Goal: Transaction & Acquisition: Purchase product/service

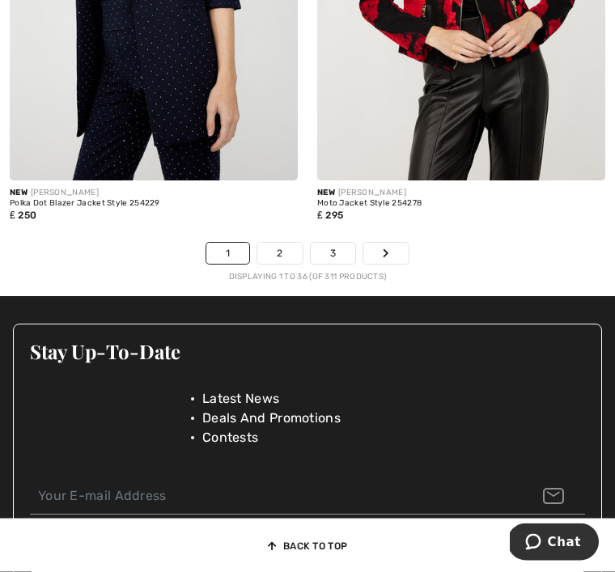
scroll to position [9227, 0]
click at [283, 243] on link "2" at bounding box center [279, 253] width 44 height 21
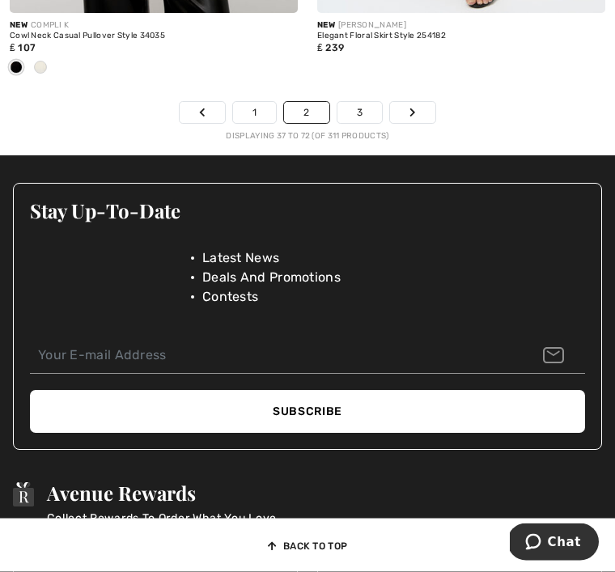
scroll to position [9474, 0]
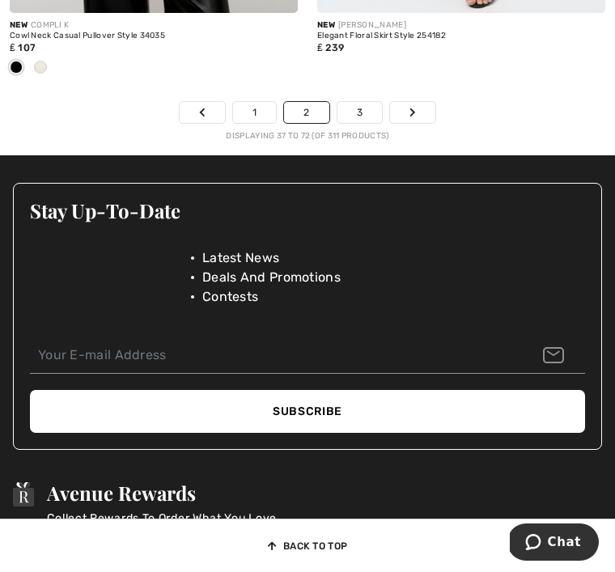
click at [367, 102] on link "3" at bounding box center [359, 112] width 44 height 21
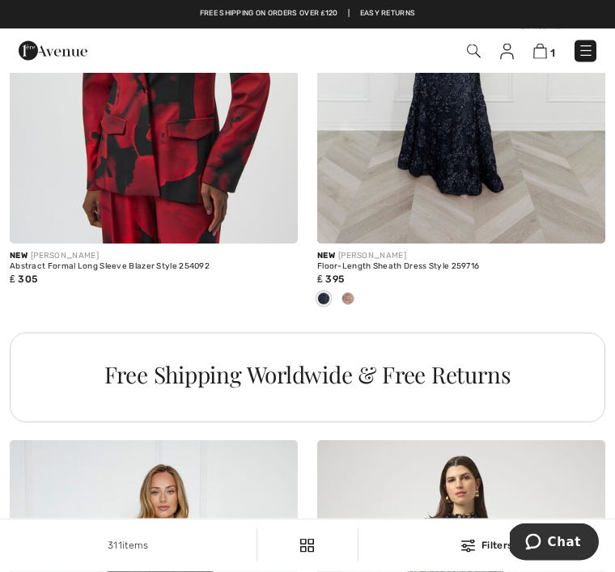
scroll to position [6040, 0]
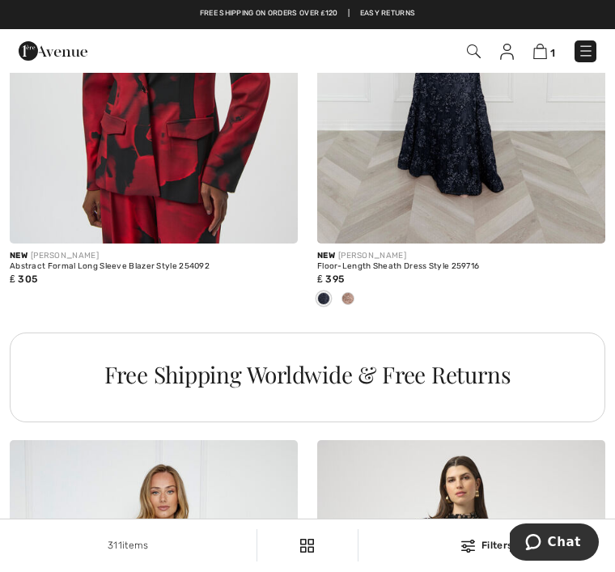
click at [181, 160] on img at bounding box center [154, 28] width 288 height 432
click at [184, 175] on img at bounding box center [154, 28] width 288 height 432
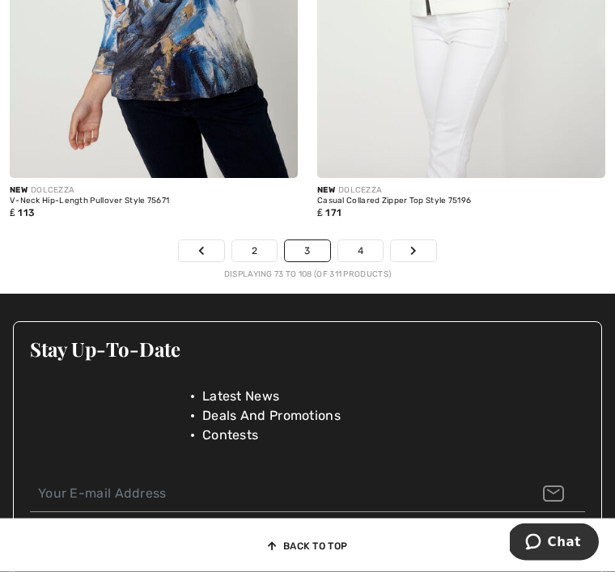
scroll to position [9283, 0]
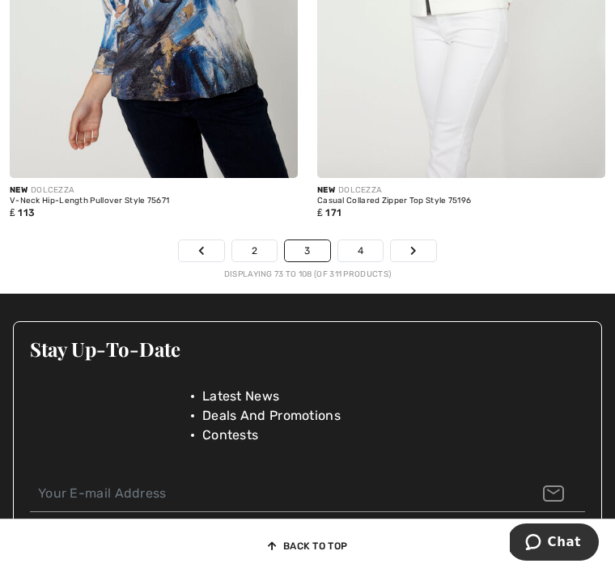
click at [372, 240] on link "4" at bounding box center [360, 250] width 44 height 21
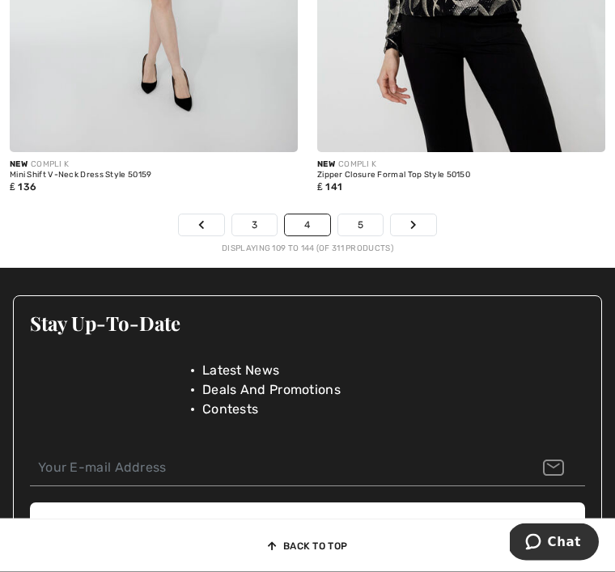
scroll to position [9202, 0]
click at [360, 214] on link "5" at bounding box center [360, 224] width 44 height 21
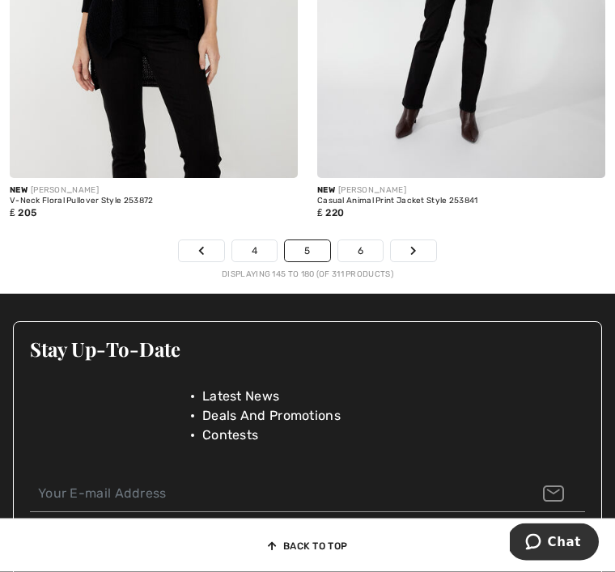
scroll to position [9096, 0]
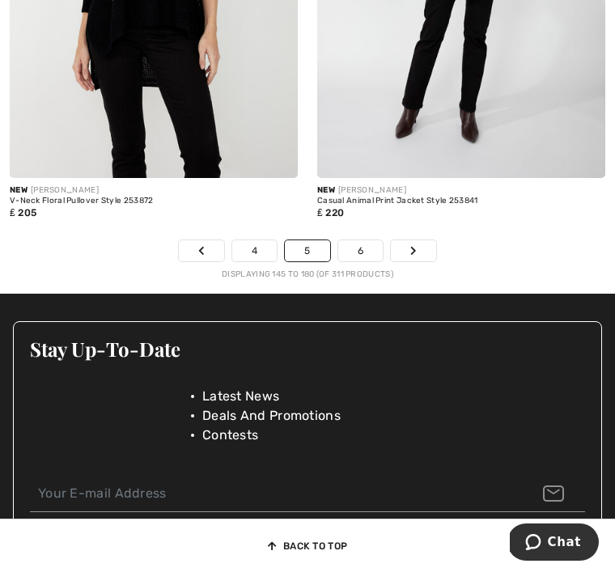
click at [366, 240] on link "6" at bounding box center [360, 250] width 44 height 21
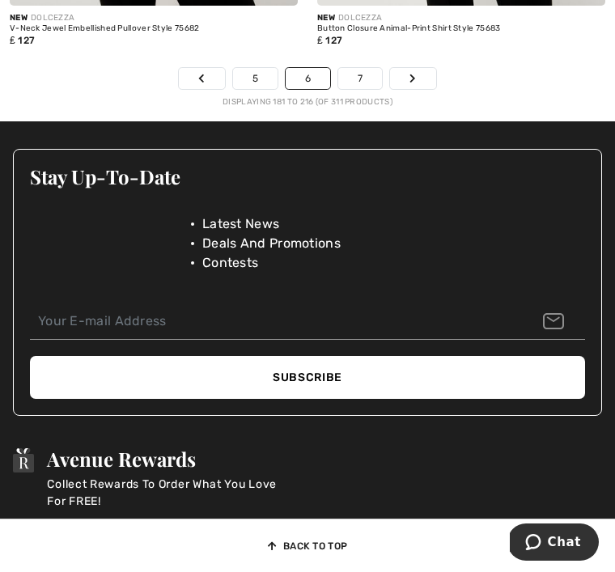
scroll to position [9189, 0]
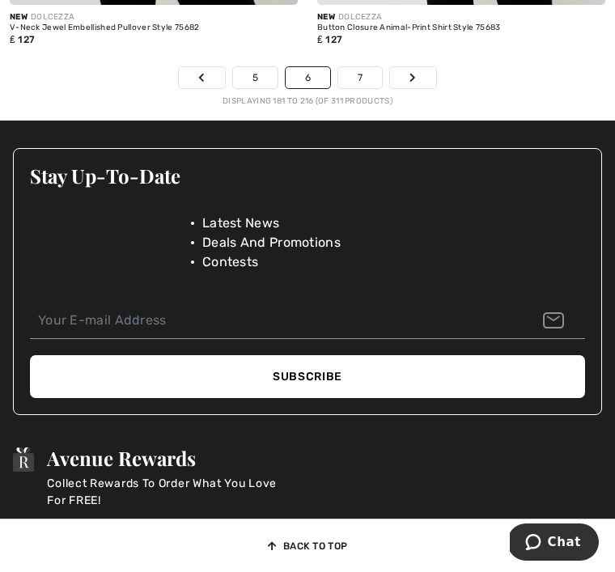
click at [359, 68] on link "7" at bounding box center [360, 77] width 44 height 21
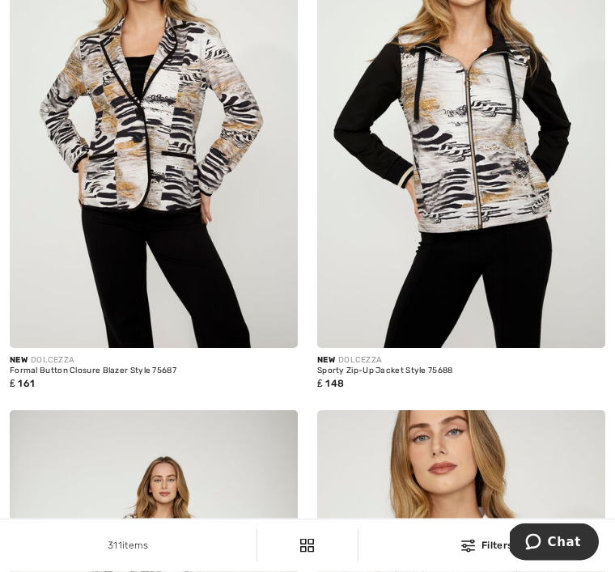
scroll to position [237, 0]
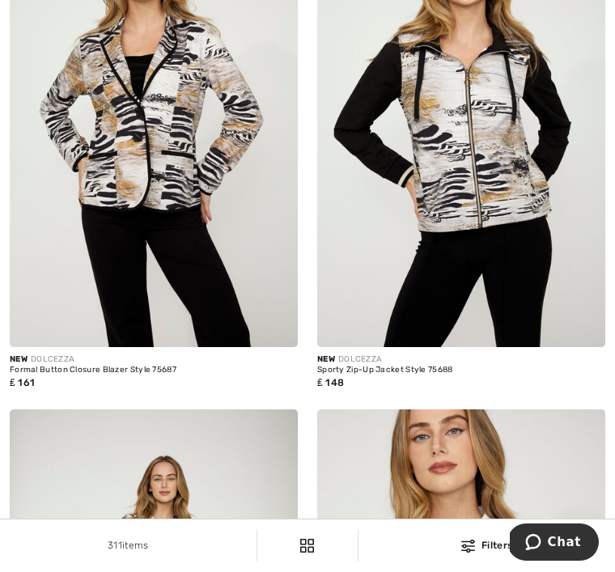
click at [173, 197] on img at bounding box center [154, 131] width 288 height 432
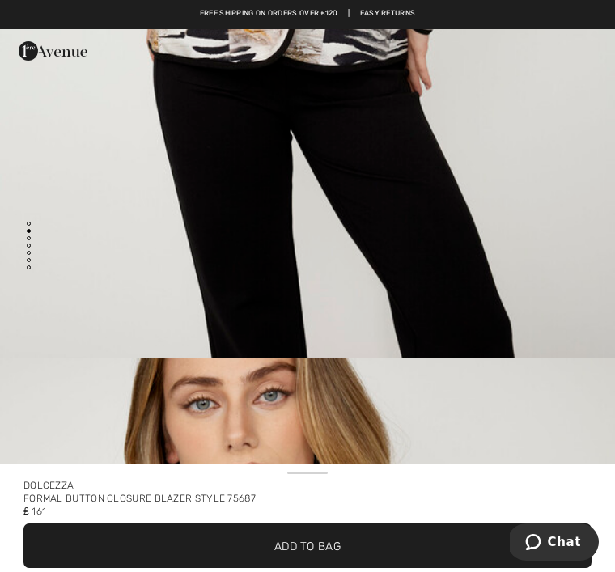
scroll to position [594, 0]
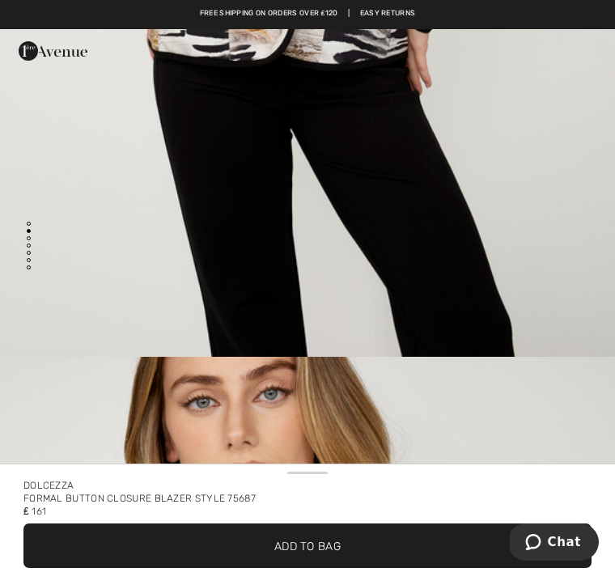
click at [336, 543] on span "Add to Bag" at bounding box center [307, 545] width 66 height 17
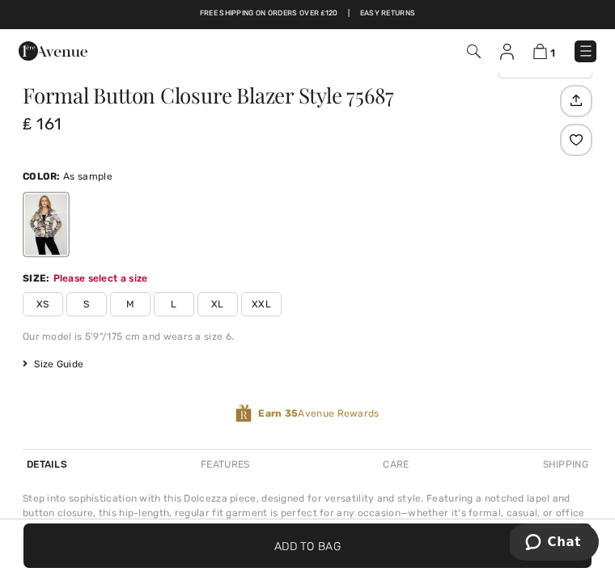
scroll to position [628, 0]
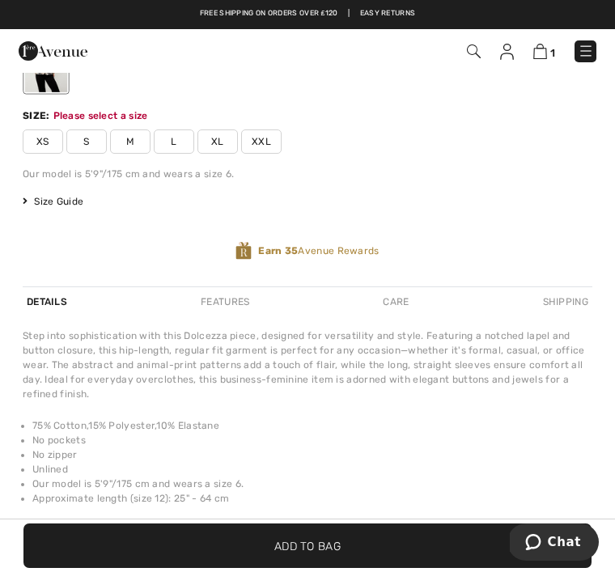
click at [133, 133] on span "M" at bounding box center [130, 141] width 40 height 24
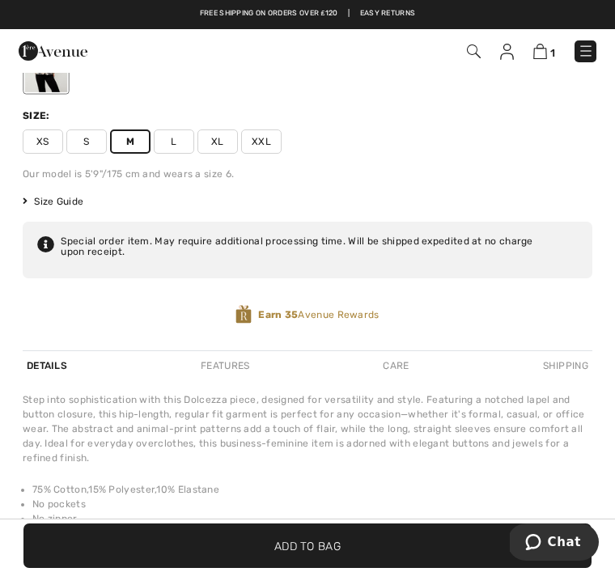
click at [345, 531] on span "✔ Added to Bag Add to Bag" at bounding box center [307, 545] width 568 height 44
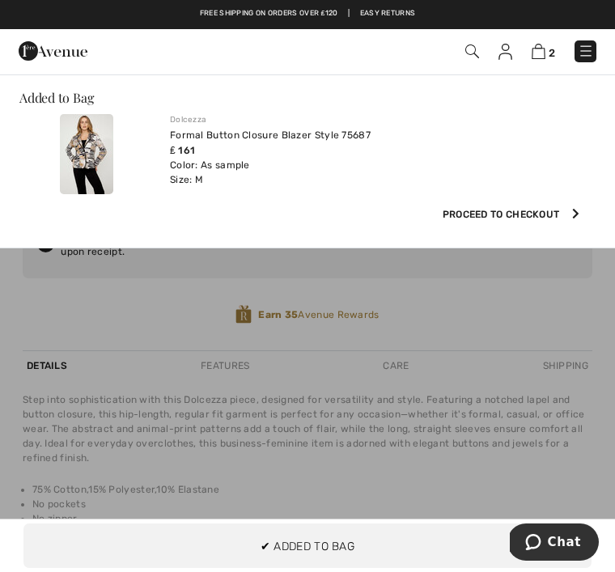
scroll to position [0, 0]
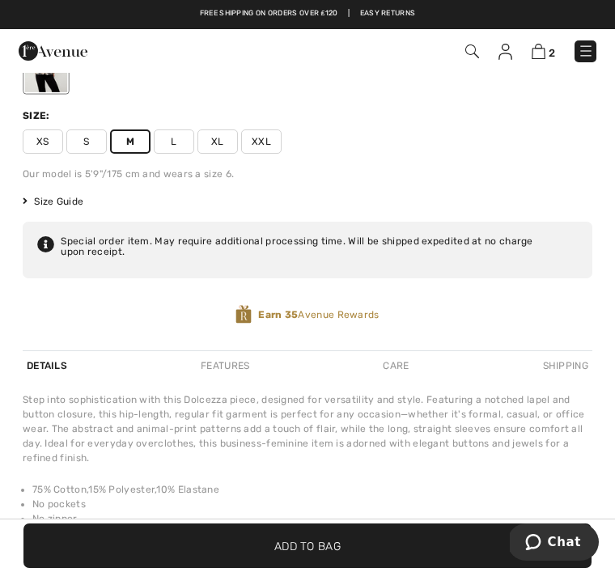
click at [544, 50] on img at bounding box center [538, 51] width 14 height 15
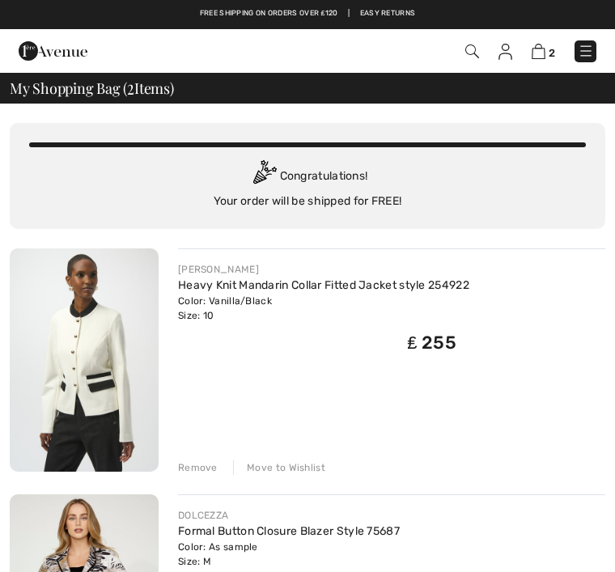
click at [470, 45] on img at bounding box center [472, 51] width 14 height 14
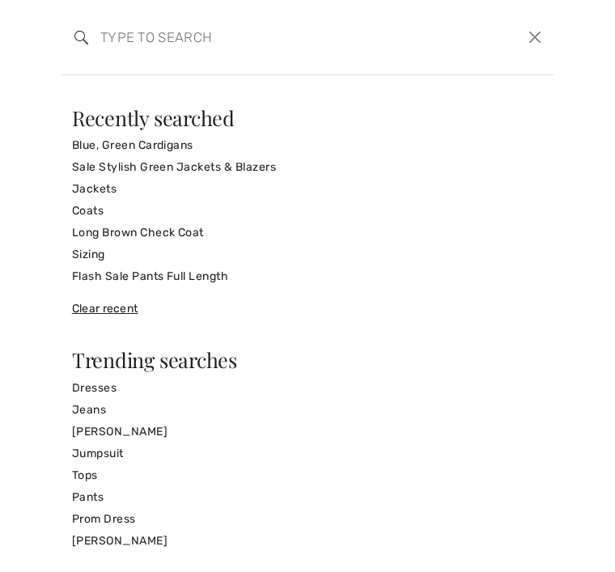
click at [95, 184] on link "Jackets" at bounding box center [307, 189] width 471 height 22
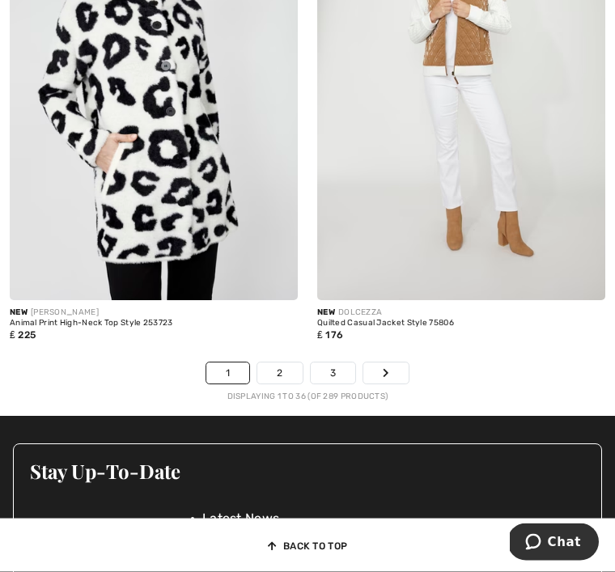
scroll to position [9054, 0]
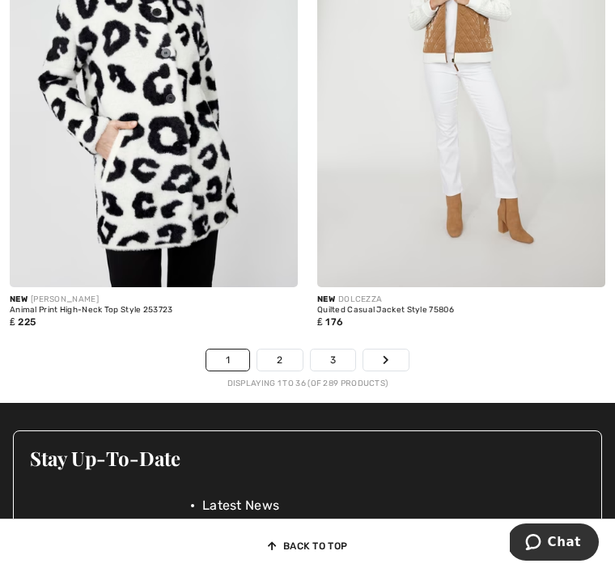
click at [281, 353] on link "2" at bounding box center [279, 359] width 44 height 21
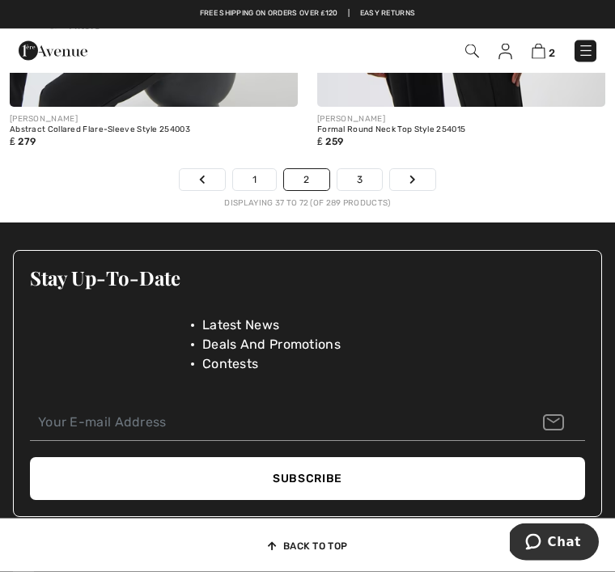
scroll to position [9208, 0]
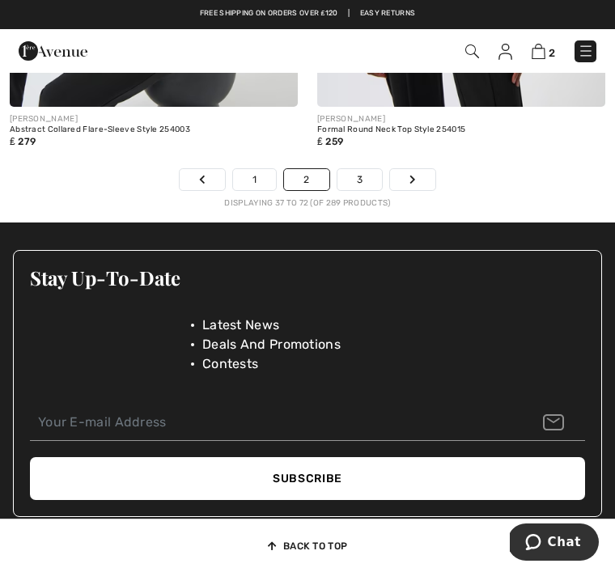
click at [354, 169] on link "3" at bounding box center [359, 179] width 44 height 21
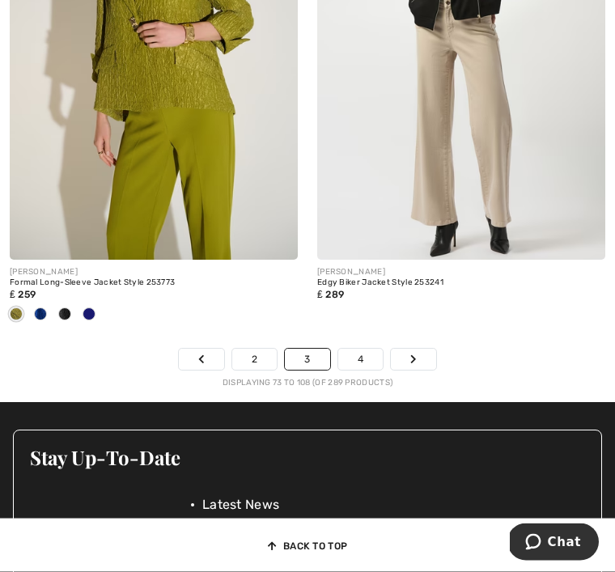
scroll to position [9057, 0]
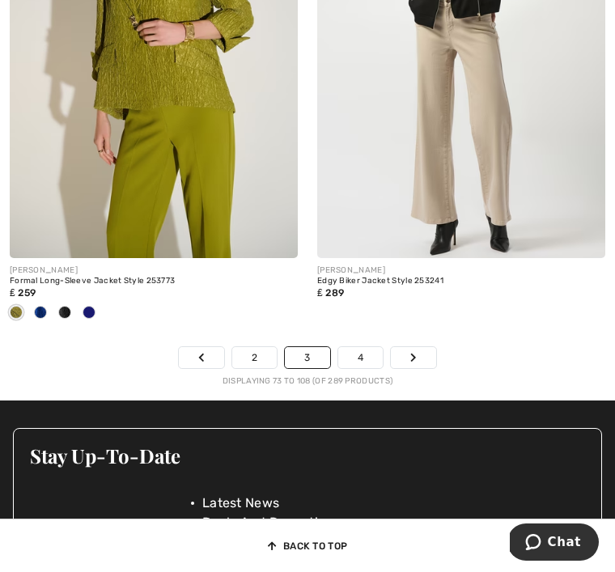
click at [367, 347] on link "4" at bounding box center [360, 357] width 44 height 21
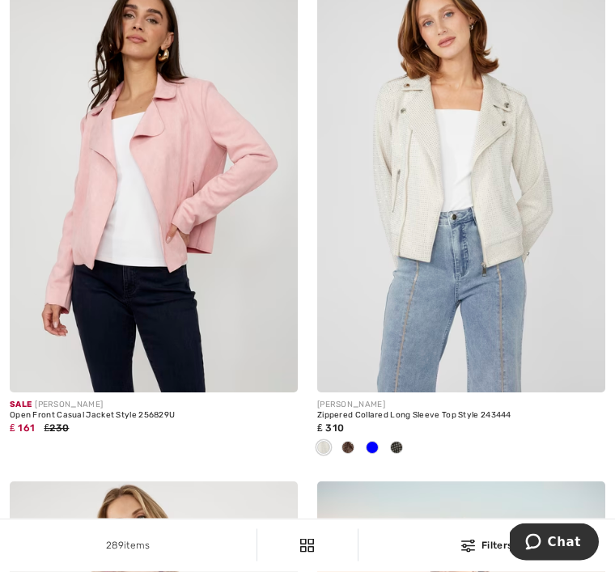
scroll to position [7334, 0]
click at [190, 240] on img at bounding box center [154, 176] width 288 height 432
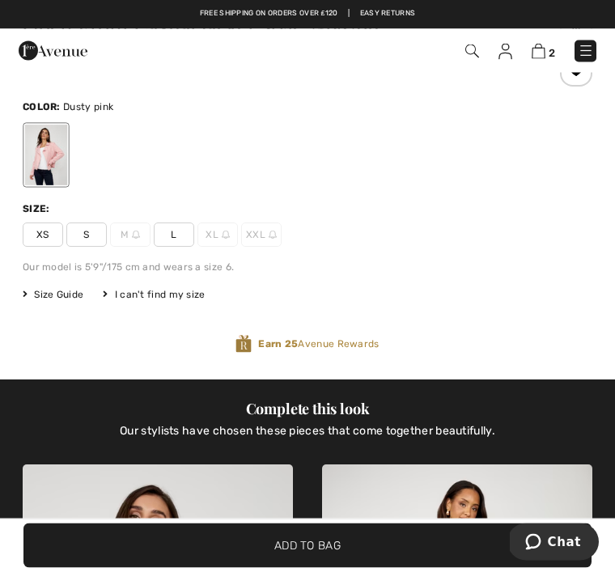
scroll to position [536, 0]
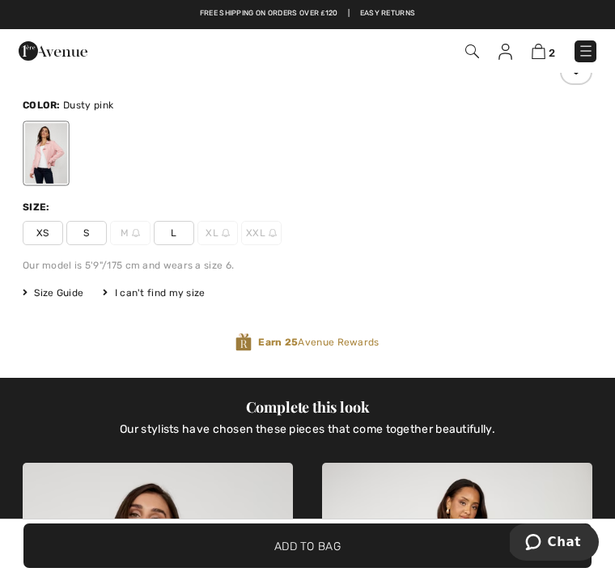
click at [138, 225] on span "M" at bounding box center [130, 233] width 40 height 24
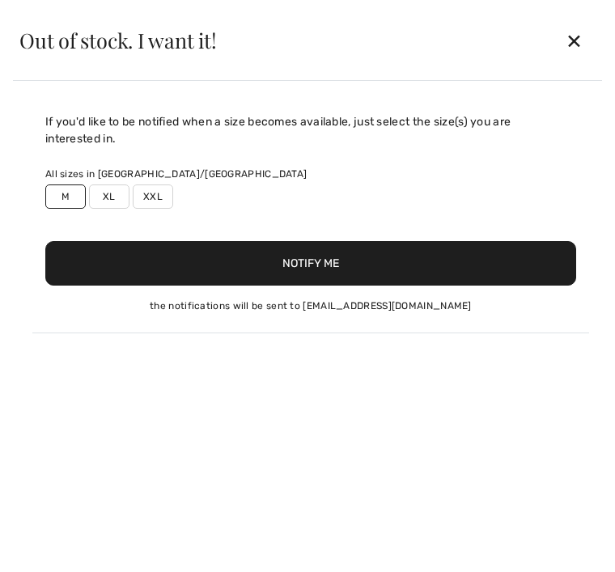
click at [70, 191] on label "M" at bounding box center [65, 196] width 40 height 24
click at [350, 257] on button "Notify Me" at bounding box center [310, 263] width 531 height 44
click at [68, 185] on label "M" at bounding box center [65, 196] width 40 height 24
type input "true"
click at [395, 250] on button "Notify Me" at bounding box center [310, 263] width 531 height 44
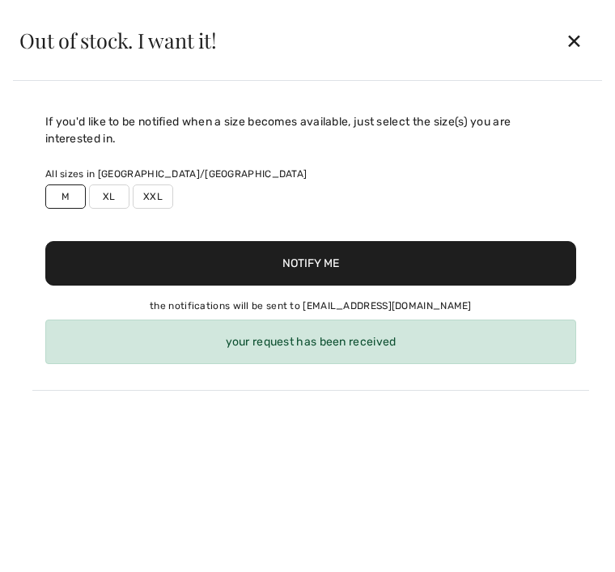
click at [573, 39] on div "✕" at bounding box center [573, 40] width 43 height 34
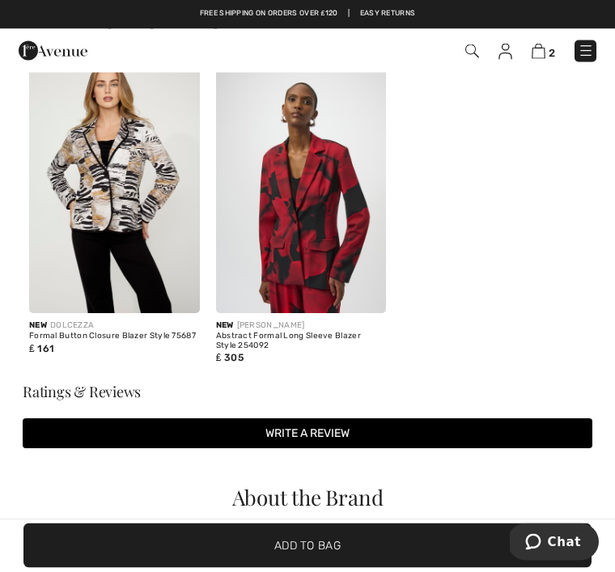
scroll to position [2515, 0]
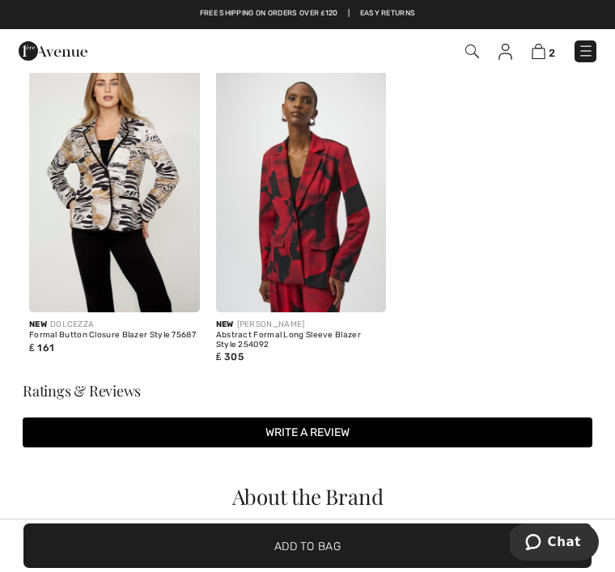
click at [132, 206] on img at bounding box center [114, 185] width 171 height 256
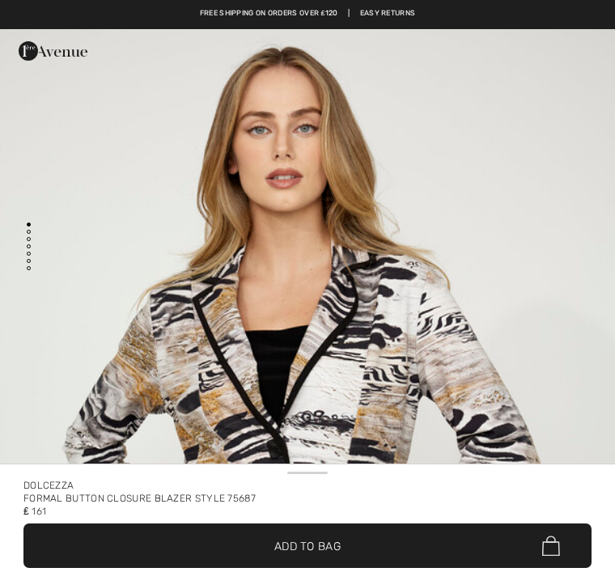
checkbox input "true"
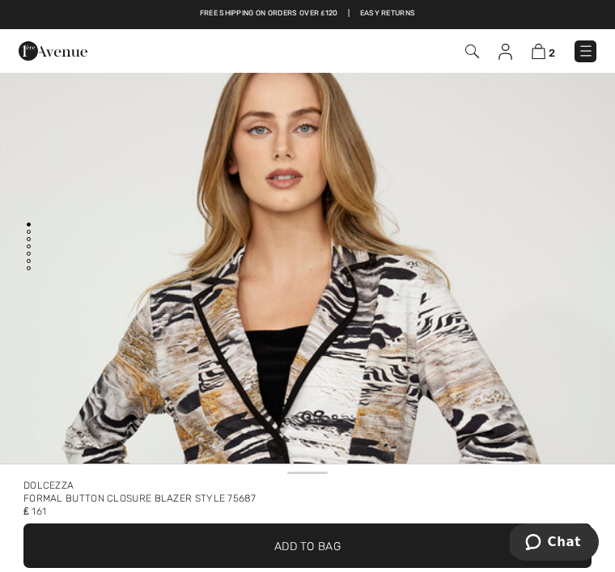
click at [543, 48] on img at bounding box center [538, 51] width 14 height 15
click at [547, 46] on link "2" at bounding box center [542, 51] width 23 height 17
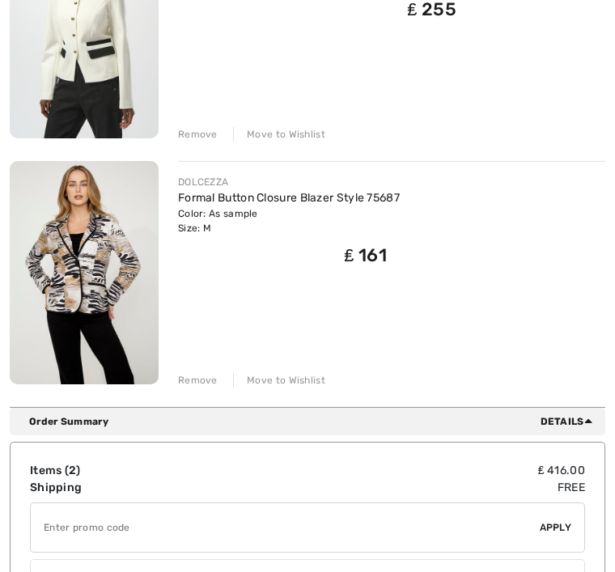
scroll to position [334, 0]
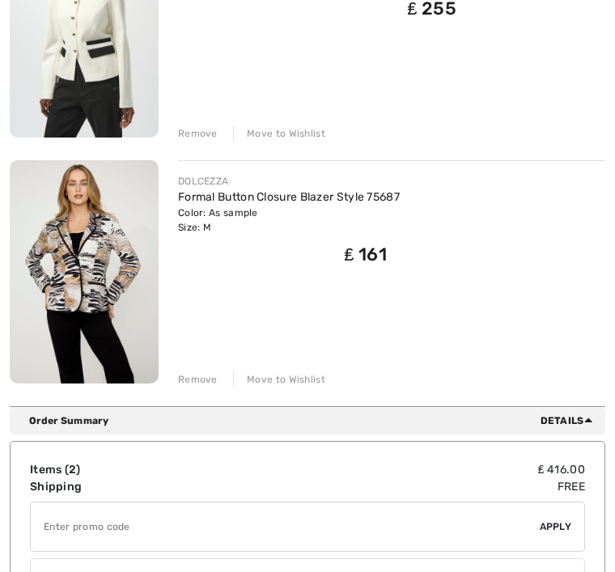
click at [204, 375] on div "Remove" at bounding box center [198, 379] width 40 height 15
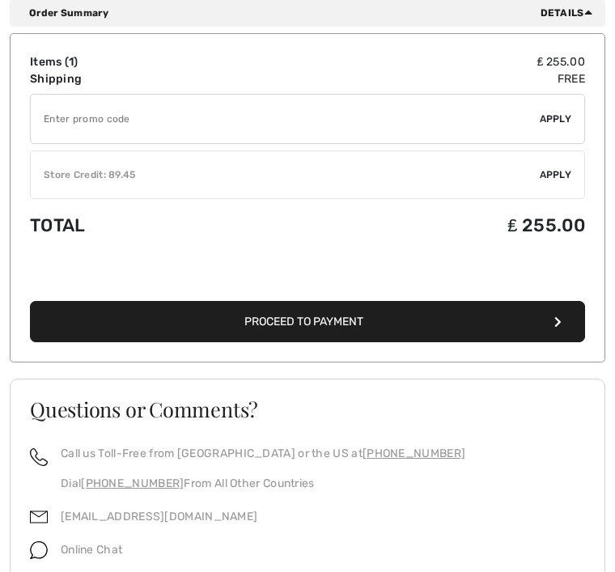
scroll to position [545, 0]
